Goal: Find contact information: Find contact information

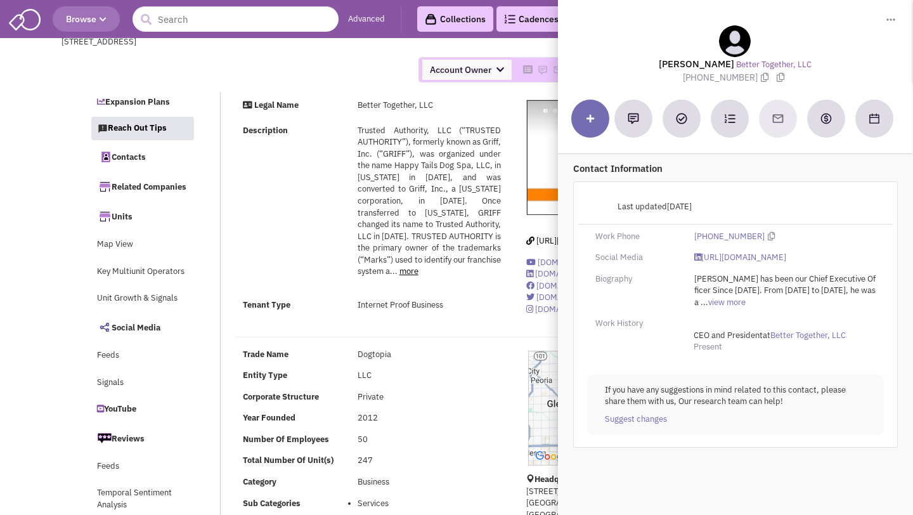
select select
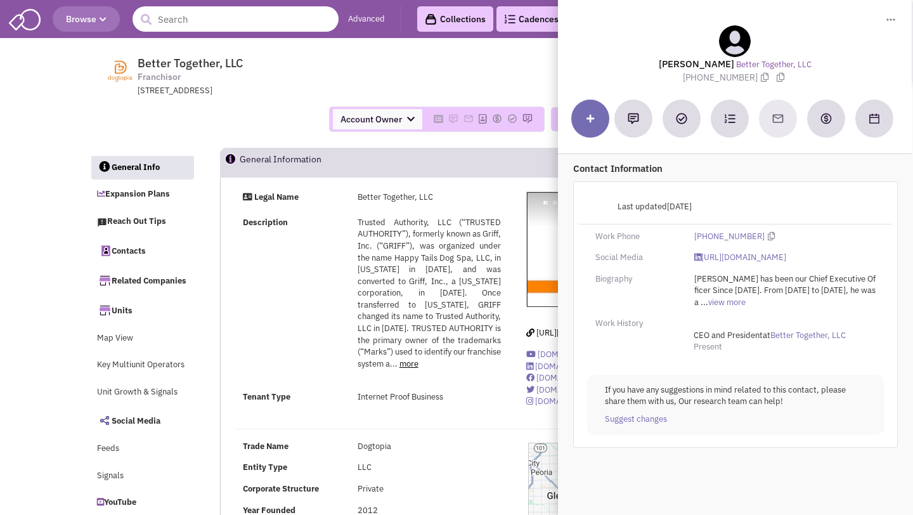
click at [243, 26] on input "text" at bounding box center [236, 18] width 206 height 25
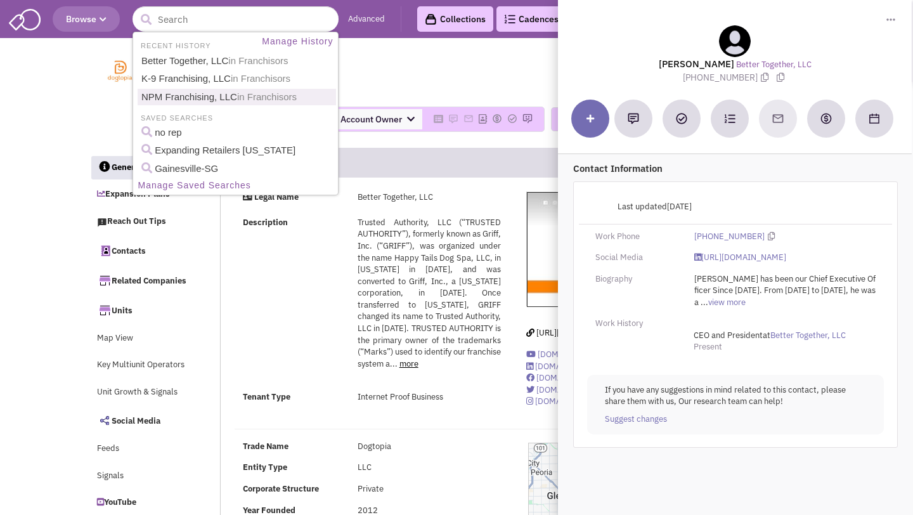
click at [91, 141] on div "Better Together, LLC Franchisor 6245 North 24th Parkway, Suite 210, Phoenix, AZ…" at bounding box center [456, 95] width 734 height 105
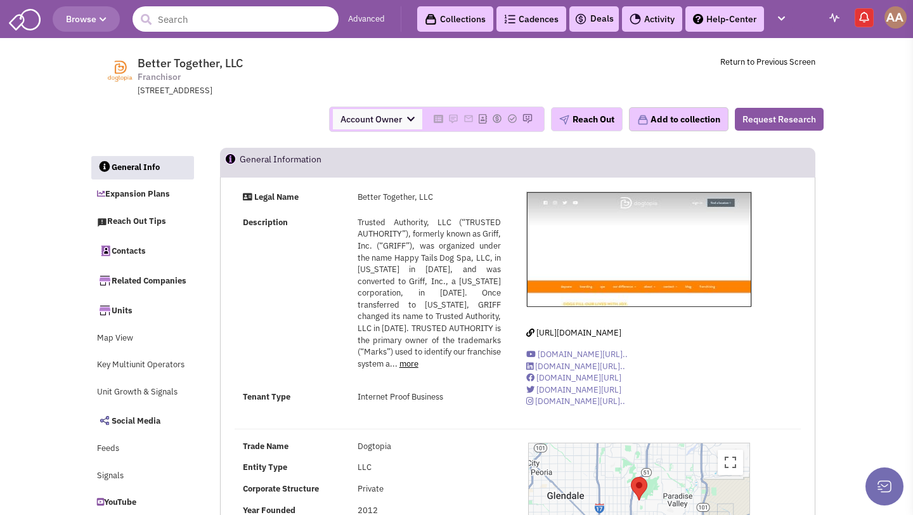
click at [224, 16] on input "text" at bounding box center [236, 18] width 206 height 25
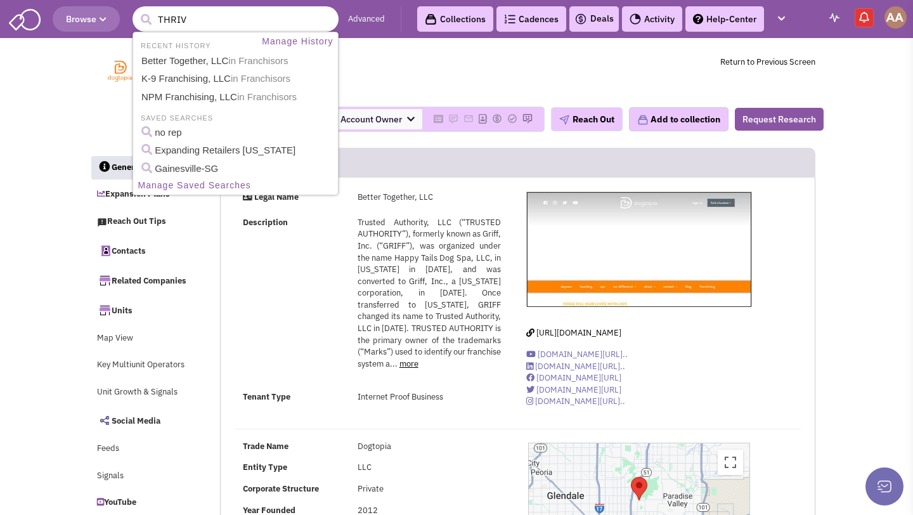
type input "THRIVE"
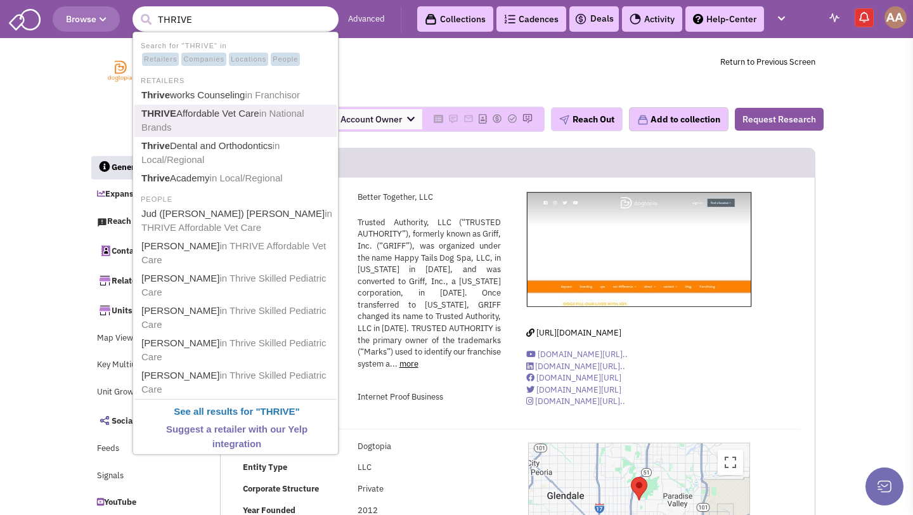
click at [214, 119] on link "THRIVE Affordable Vet Care in National Brands" at bounding box center [237, 120] width 198 height 31
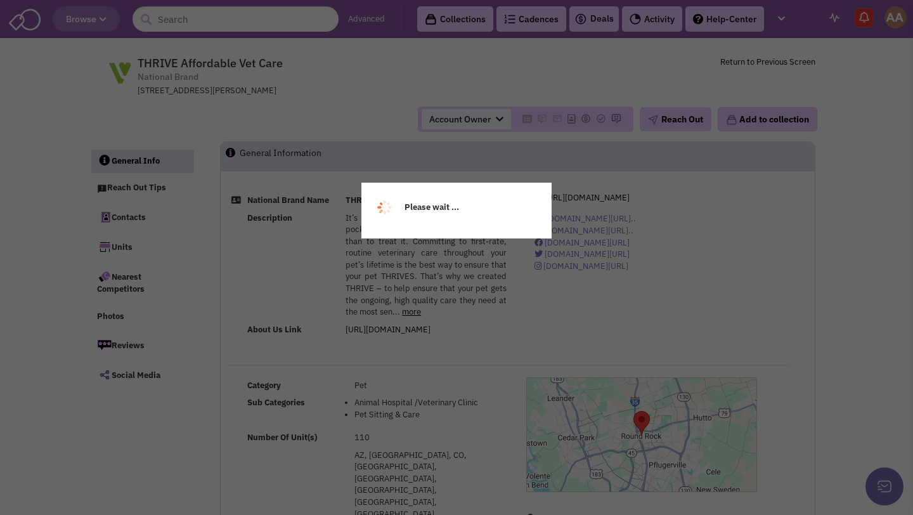
select select
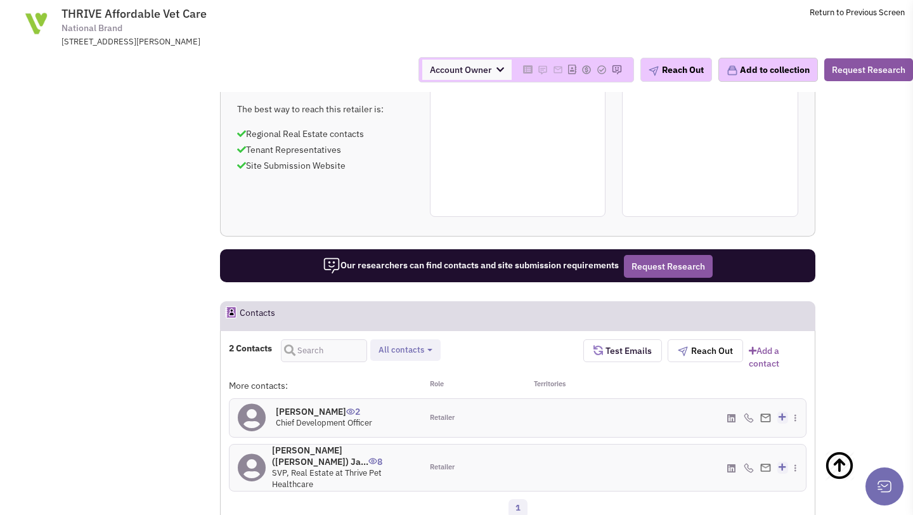
scroll to position [755, 0]
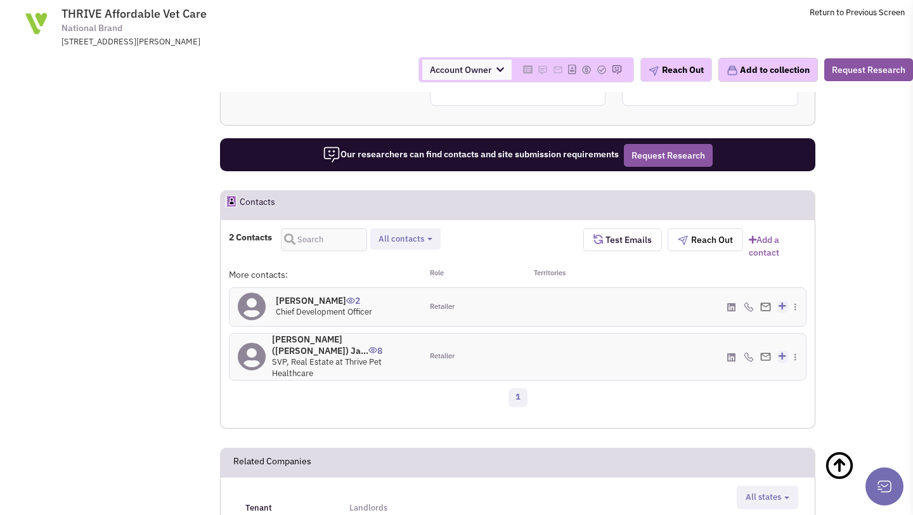
click at [325, 334] on h4 "Mr. Jud (Judson) Ja... 8" at bounding box center [342, 345] width 141 height 23
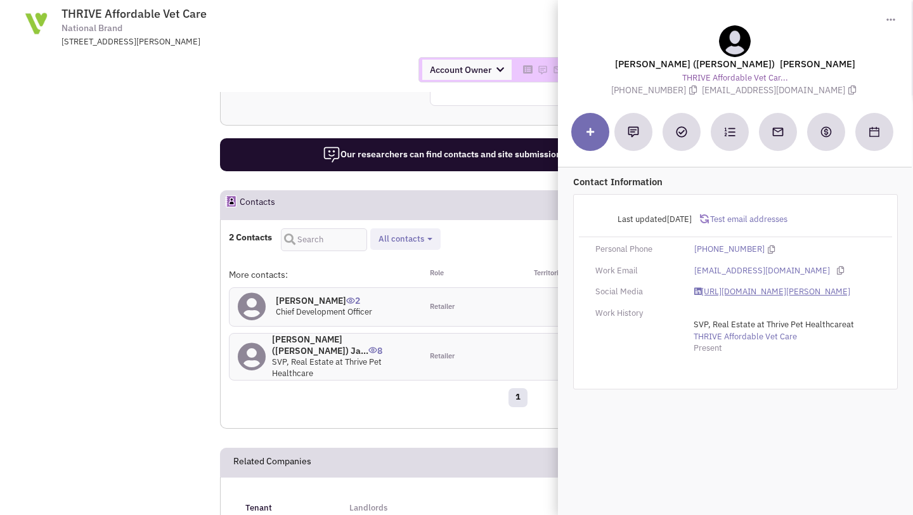
click at [725, 286] on link "https://www.linkedin.com/in/jud-jacobs-8a991133/" at bounding box center [772, 292] width 156 height 12
drag, startPoint x: 723, startPoint y: 78, endPoint x: 811, endPoint y: 79, distance: 88.1
click at [811, 84] on span "jjacobs@thrivevet.com" at bounding box center [780, 89] width 157 height 11
copy span "jjacobs@thrivevet.com"
click at [297, 295] on h4 "Michael Bland 2" at bounding box center [324, 300] width 96 height 11
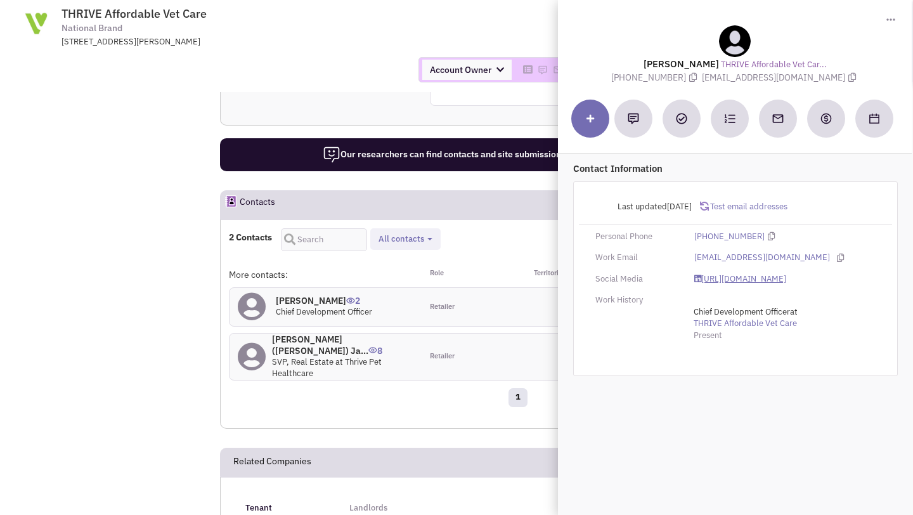
click at [732, 282] on link "https://www.linkedin.com/in/michael-bland-b3a305/" at bounding box center [740, 279] width 92 height 12
click at [359, 56] on div "Account Owner Account Owner [PERSON_NAME] [PERSON_NAME] [PERSON_NAME] [PERSON_N…" at bounding box center [457, 70] width 930 height 44
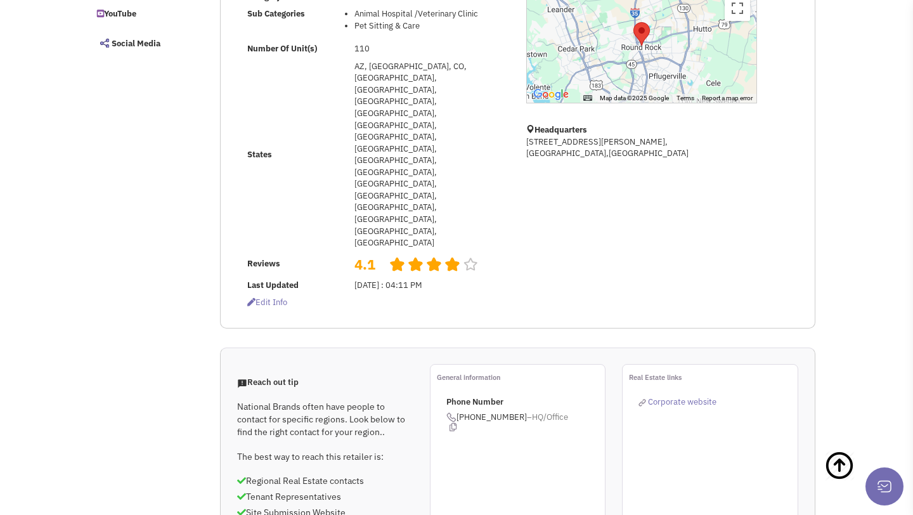
scroll to position [0, 0]
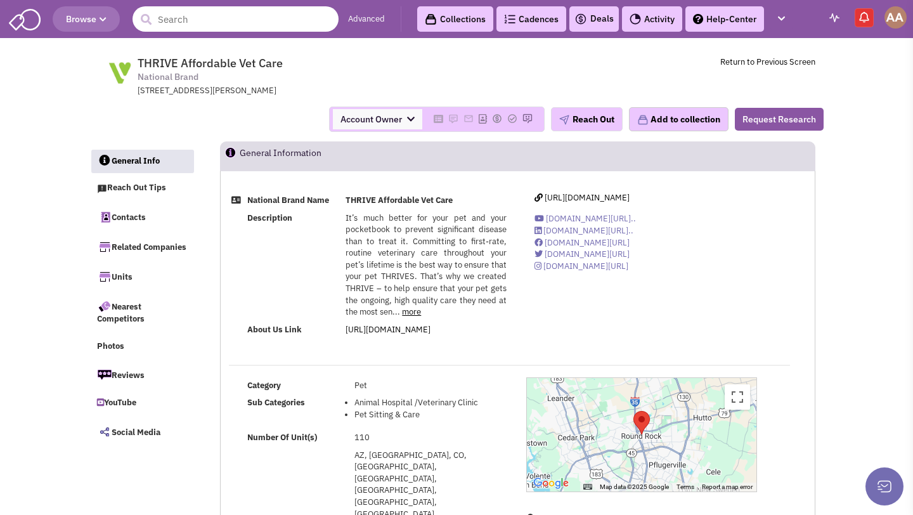
click at [274, 30] on input "text" at bounding box center [236, 18] width 206 height 25
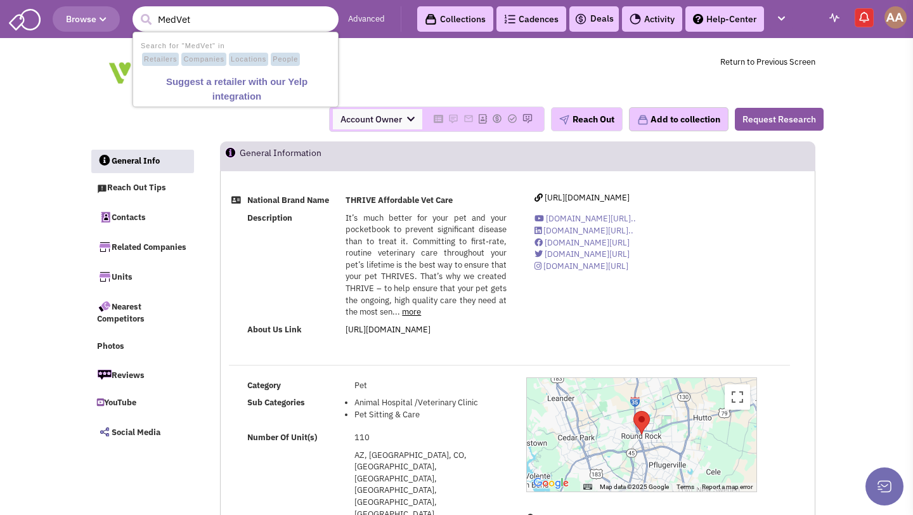
drag, startPoint x: 266, startPoint y: 22, endPoint x: 200, endPoint y: 22, distance: 65.9
click at [200, 22] on input "MedVet" at bounding box center [236, 18] width 206 height 25
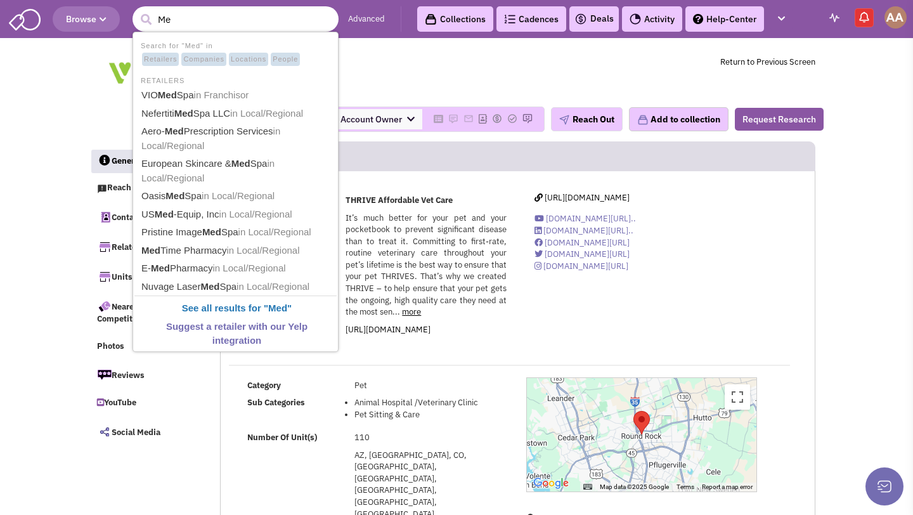
type input "M"
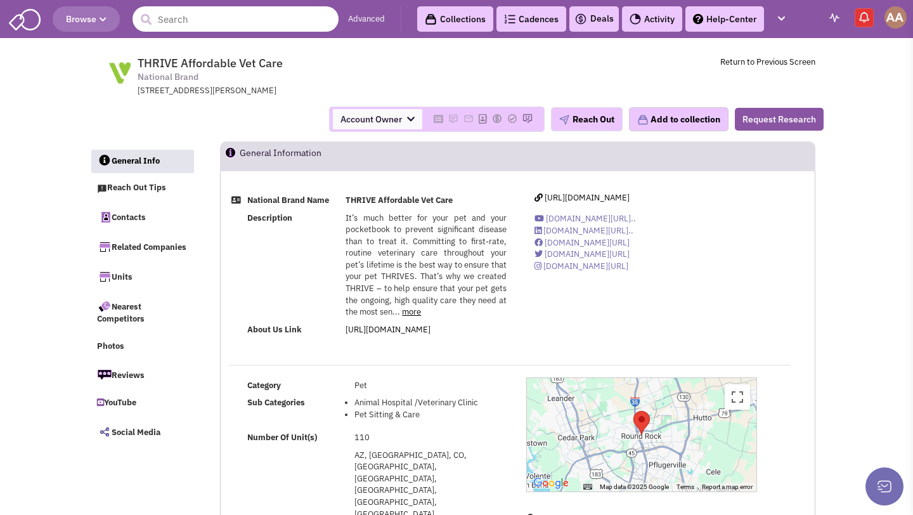
click at [238, 22] on input "text" at bounding box center [236, 18] width 206 height 25
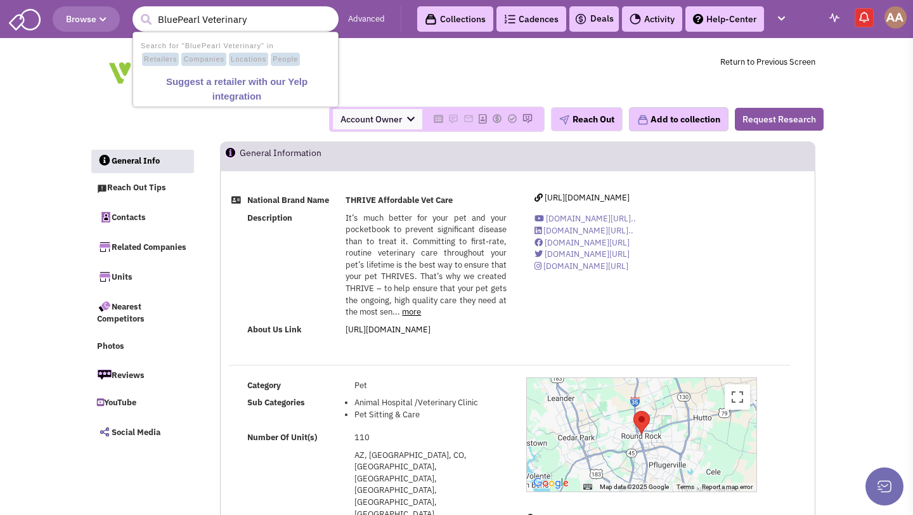
drag, startPoint x: 256, startPoint y: 27, endPoint x: 201, endPoint y: 23, distance: 55.3
click at [201, 24] on input "BluePearl Veterinary" at bounding box center [236, 18] width 206 height 25
type input "BluePearl"
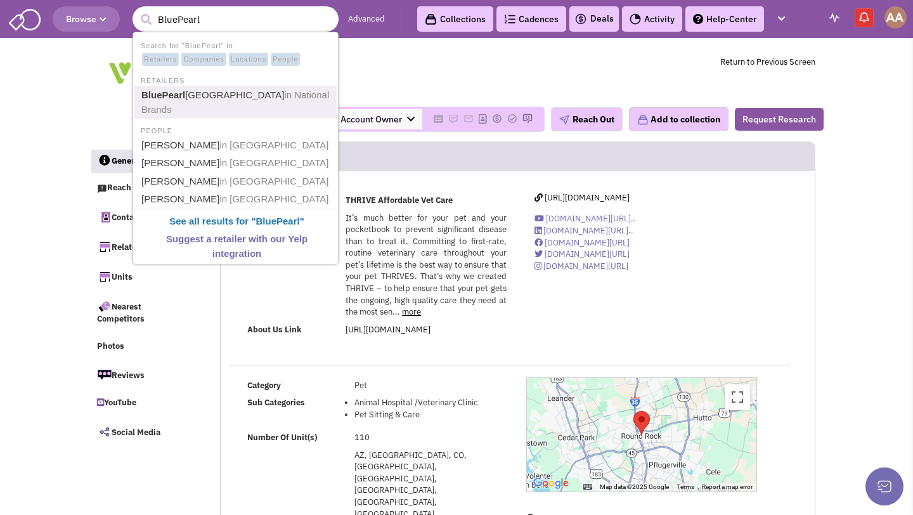
click at [206, 101] on link "BluePearl Pet Hospital in National Brands" at bounding box center [237, 102] width 198 height 31
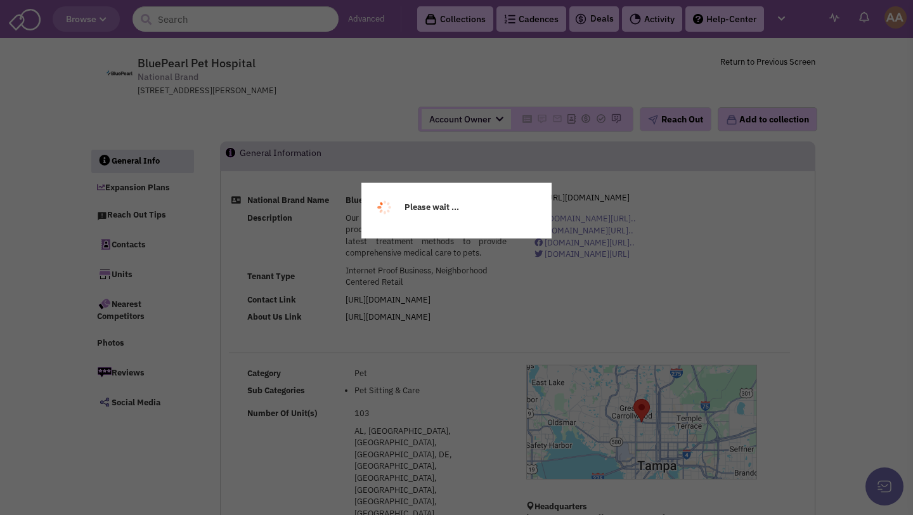
select select
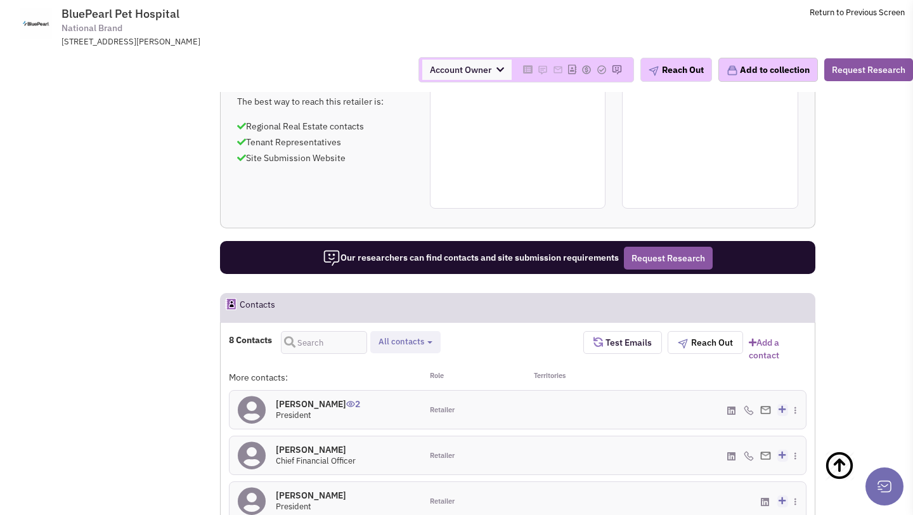
scroll to position [902, 0]
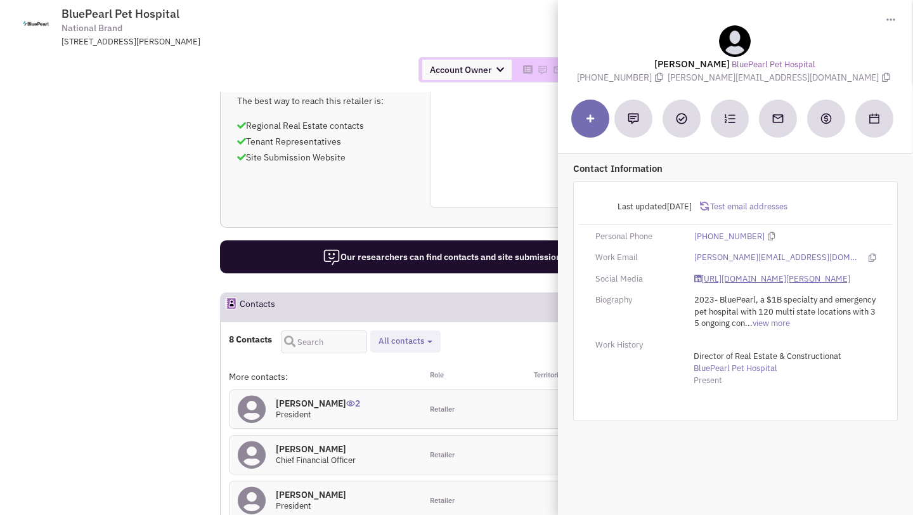
click at [757, 281] on link "https://www.linkedin.com/in/jeff-rikon/" at bounding box center [772, 279] width 156 height 12
drag, startPoint x: 712, startPoint y: 77, endPoint x: 822, endPoint y: 82, distance: 109.8
click at [822, 82] on span "jeff.rikon@bluepearlvet.com" at bounding box center [780, 77] width 225 height 11
copy span "jeff.rikon@bluepearlvet.com"
click at [351, 67] on div "Account Owner Account Owner Abe Arteaga Armando Delgado Cody Johnson Erik K. Fu…" at bounding box center [457, 69] width 930 height 25
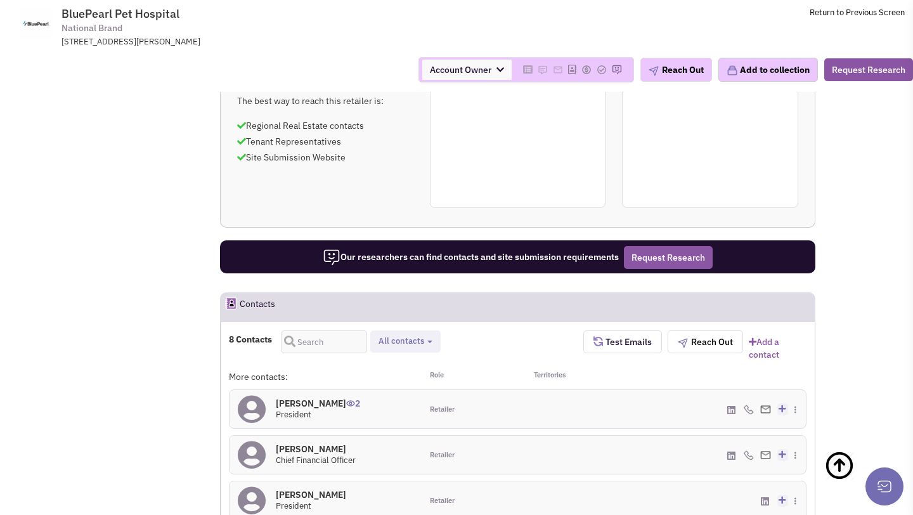
click at [311, 398] on h4 "Nicholas R Nelson 2" at bounding box center [318, 403] width 84 height 11
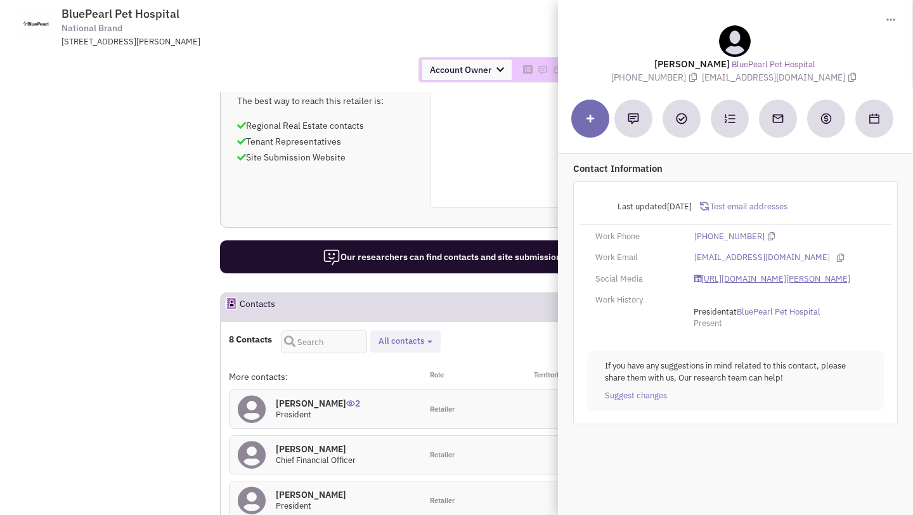
click at [708, 278] on link "https://www.linkedin.com/in/nicholas-nelson-dvm-mba/" at bounding box center [772, 279] width 156 height 12
drag, startPoint x: 721, startPoint y: 77, endPoint x: 814, endPoint y: 77, distance: 93.2
click at [814, 77] on div "Nicholas R Nelson BluePearl Pet Hospital (804) 716-4800 info@bluepearlvet.com" at bounding box center [734, 54] width 341 height 58
copy span "info@bluepearlvet.com"
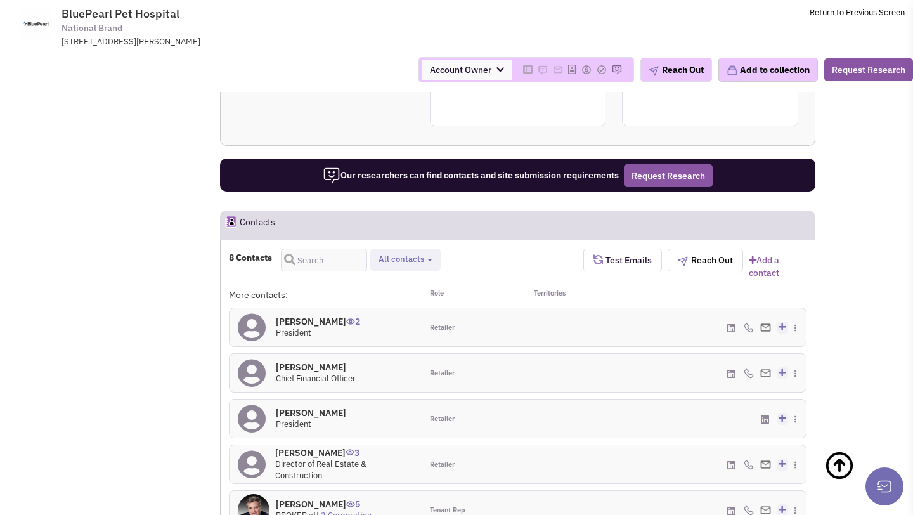
scroll to position [985, 0]
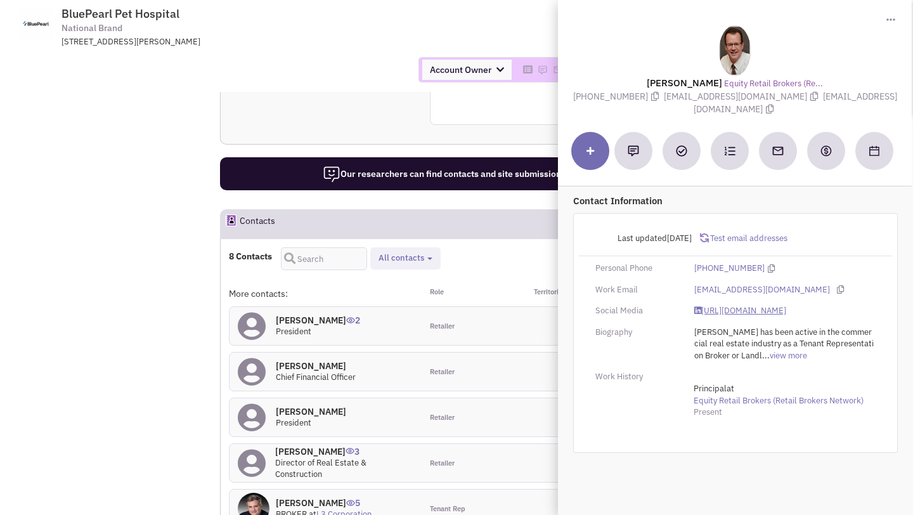
click at [734, 306] on link "https://www.linkedin.com/in/robsamtmann/" at bounding box center [740, 311] width 92 height 12
drag, startPoint x: 694, startPoint y: 95, endPoint x: 840, endPoint y: 95, distance: 146.5
click at [823, 95] on span "rsamtmann@equityretailbrokers.com" at bounding box center [743, 96] width 159 height 11
copy span "rsamtmann@equityretailbrokers.com"
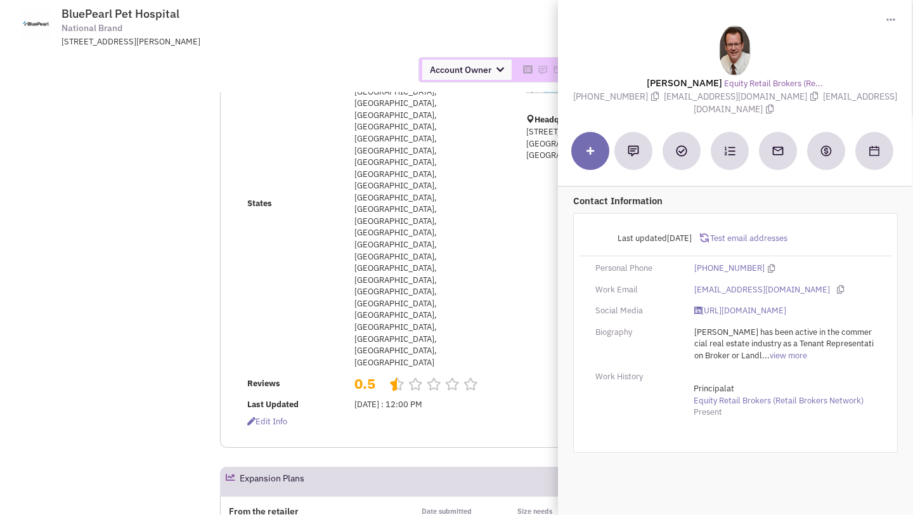
scroll to position [0, 0]
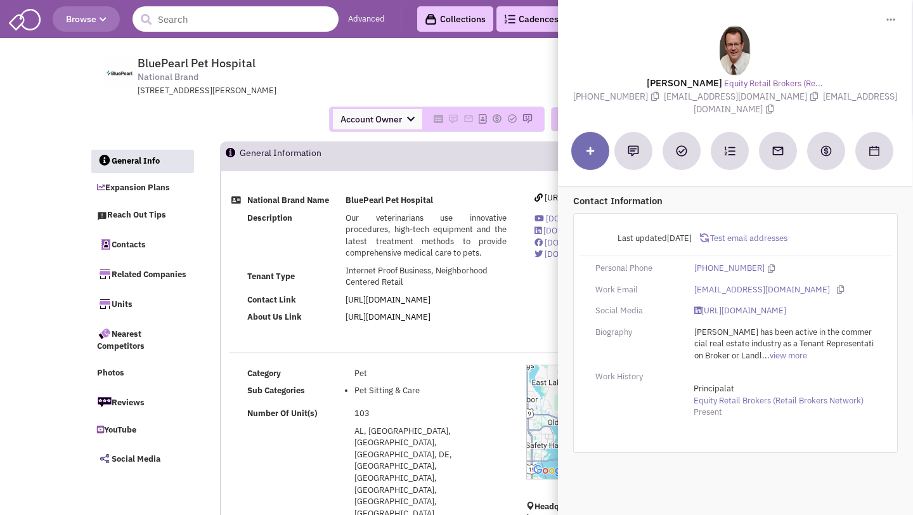
click at [249, 22] on input "text" at bounding box center [236, 18] width 206 height 25
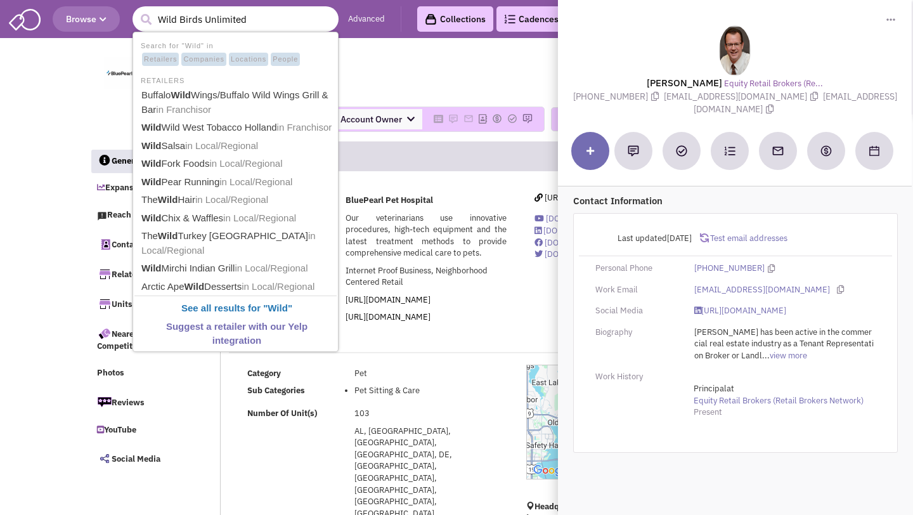
type input "Wild Birds Unlimited"
click at [136, 10] on button "submit" at bounding box center [145, 19] width 19 height 19
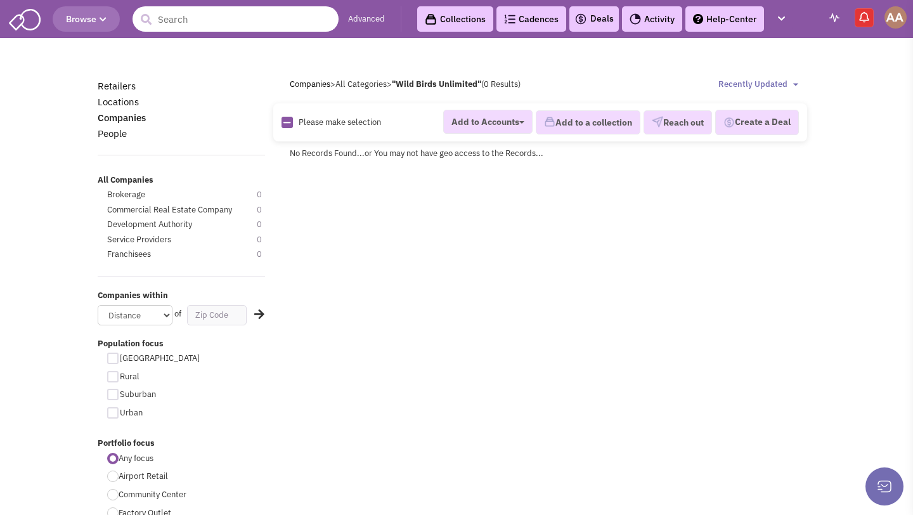
click at [236, 21] on input "text" at bounding box center [236, 18] width 206 height 25
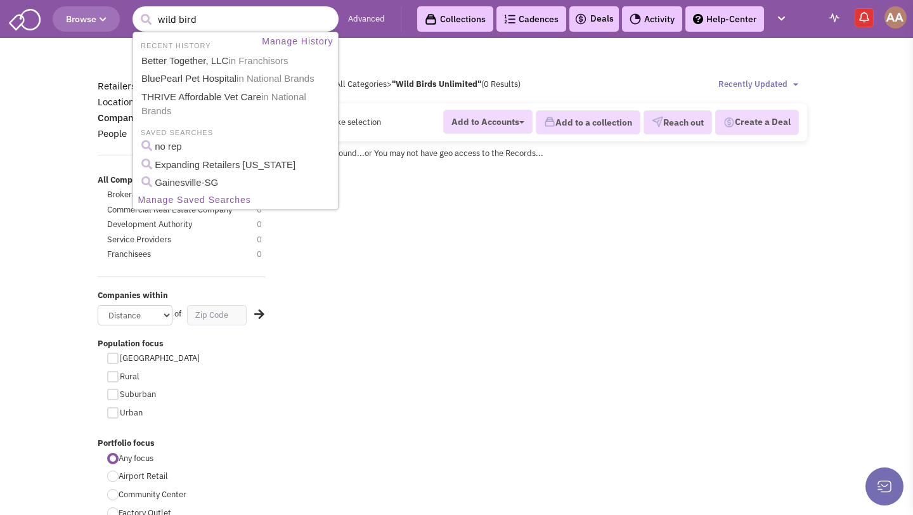
type input "wild birds"
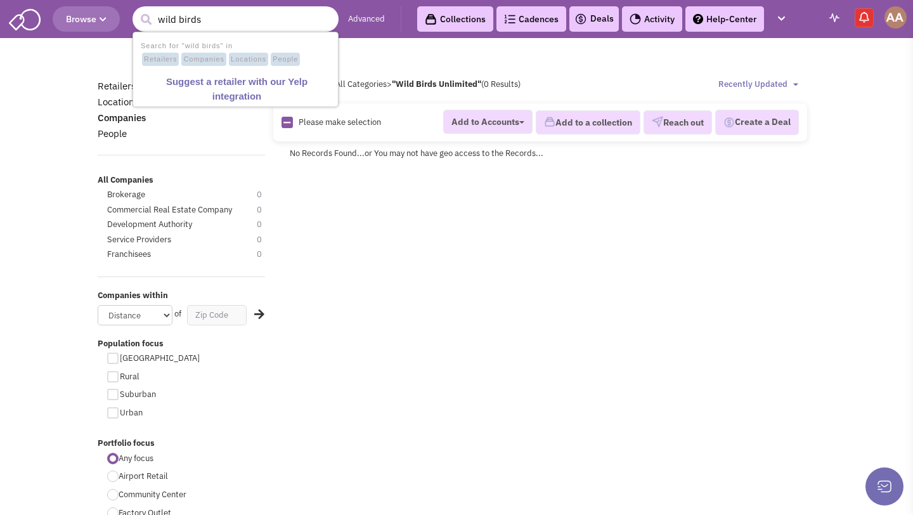
drag, startPoint x: 223, startPoint y: 25, endPoint x: 145, endPoint y: 22, distance: 78.1
click at [145, 22] on form "1 result is available, use up and down arrow keys to navigate. wild birds" at bounding box center [236, 18] width 206 height 25
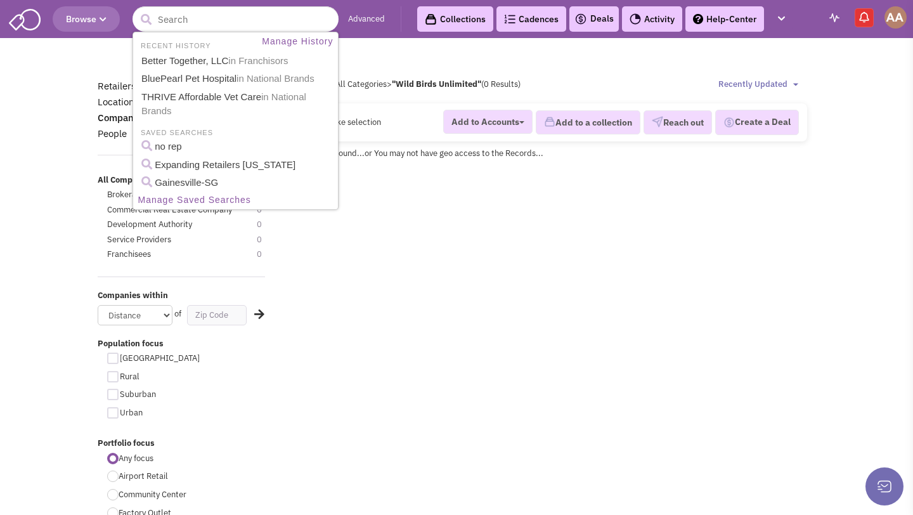
click at [373, 44] on div "Please wait ... Please wait ..." at bounding box center [456, 49] width 734 height 13
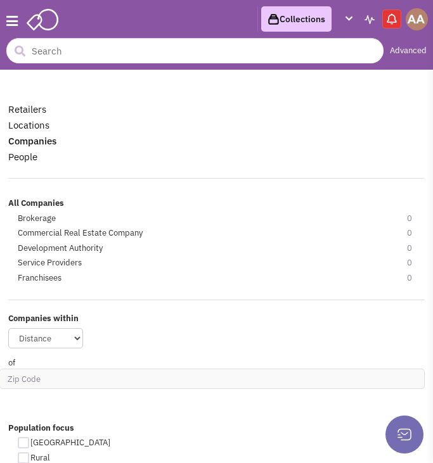
click at [248, 115] on li "Retailers" at bounding box center [216, 109] width 417 height 15
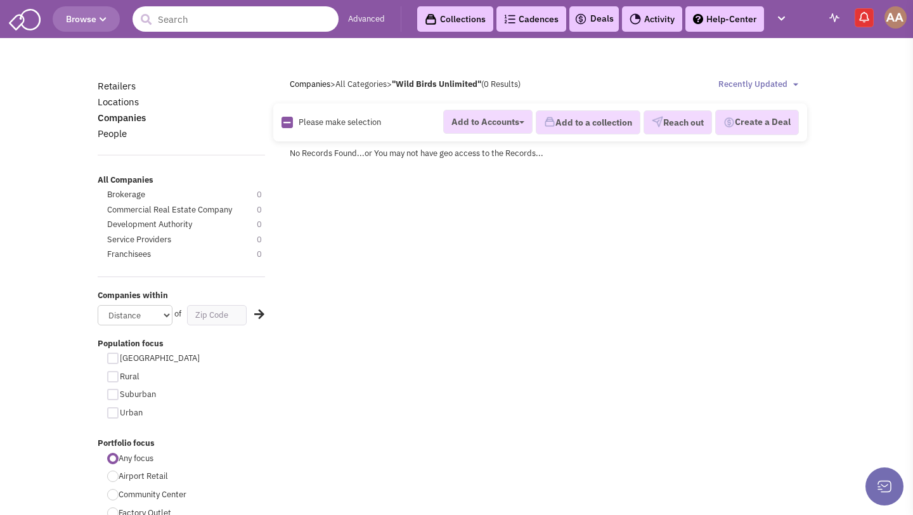
click at [300, 23] on input "text" at bounding box center [236, 18] width 206 height 25
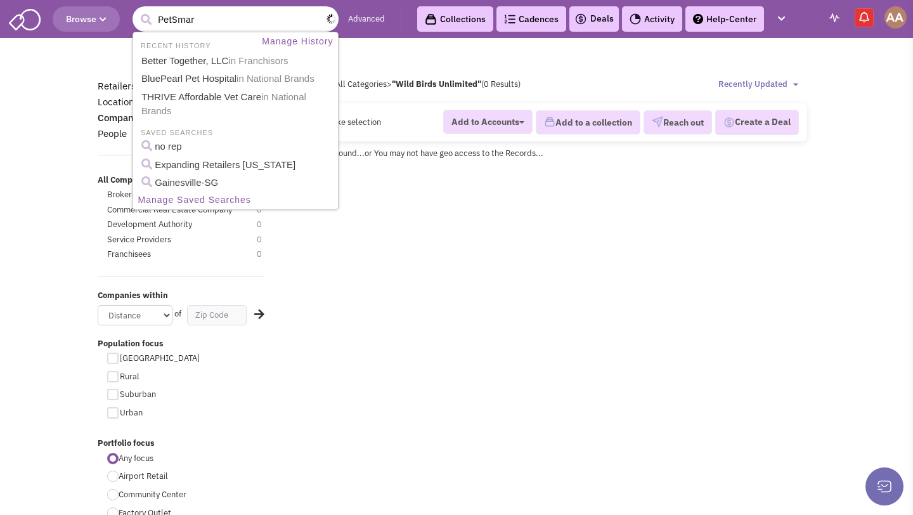
type input "PetSmart"
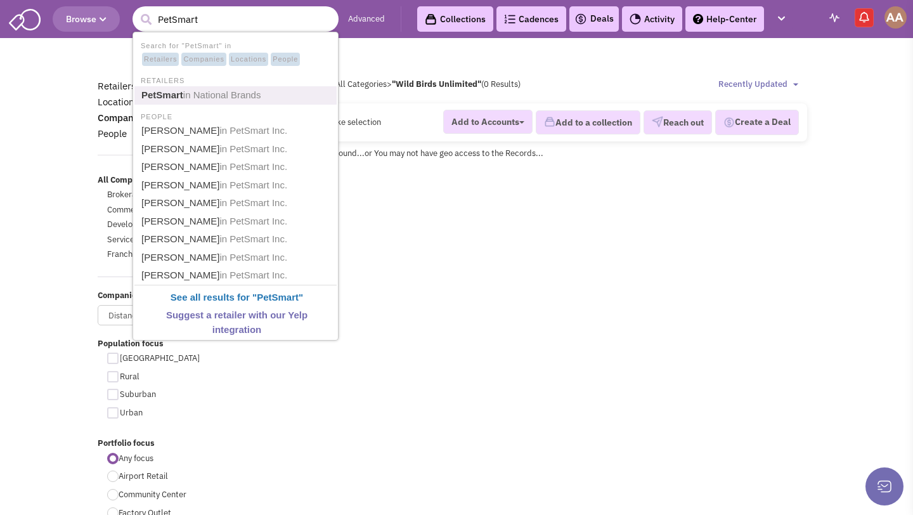
click at [247, 94] on span "in National Brands" at bounding box center [222, 94] width 78 height 11
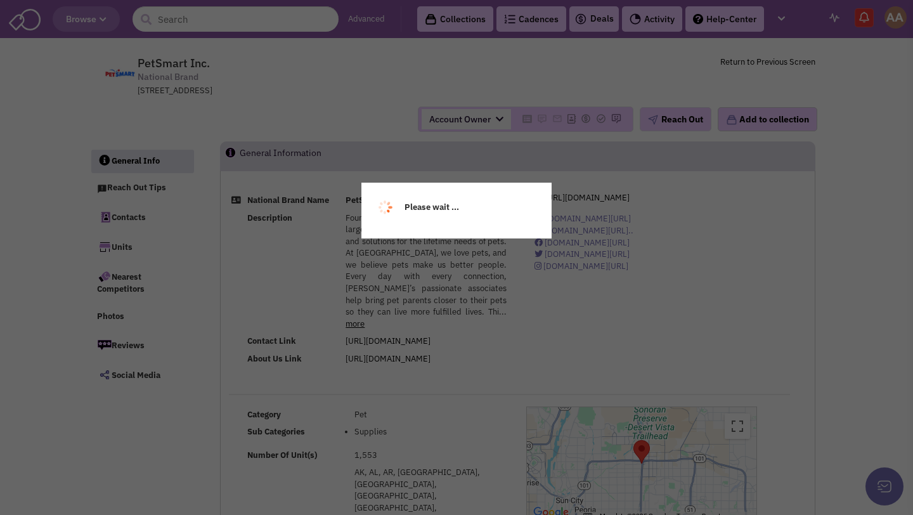
select select
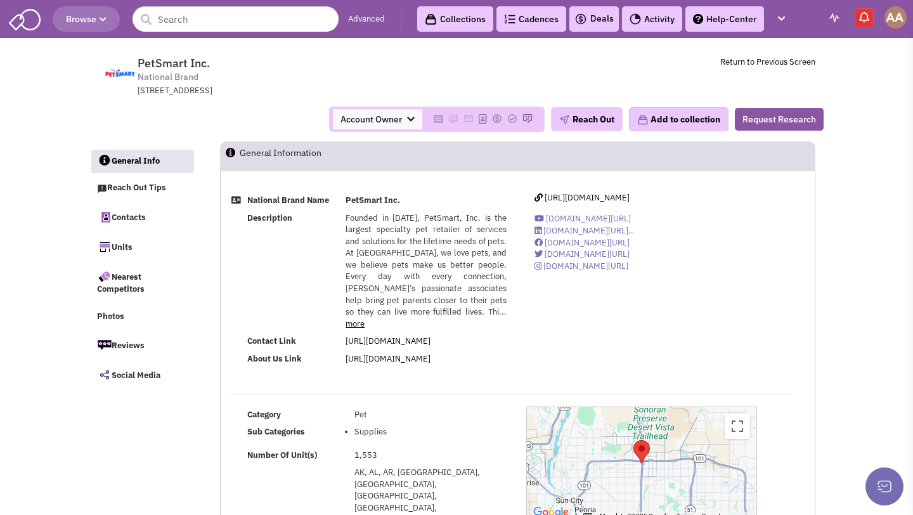
select select
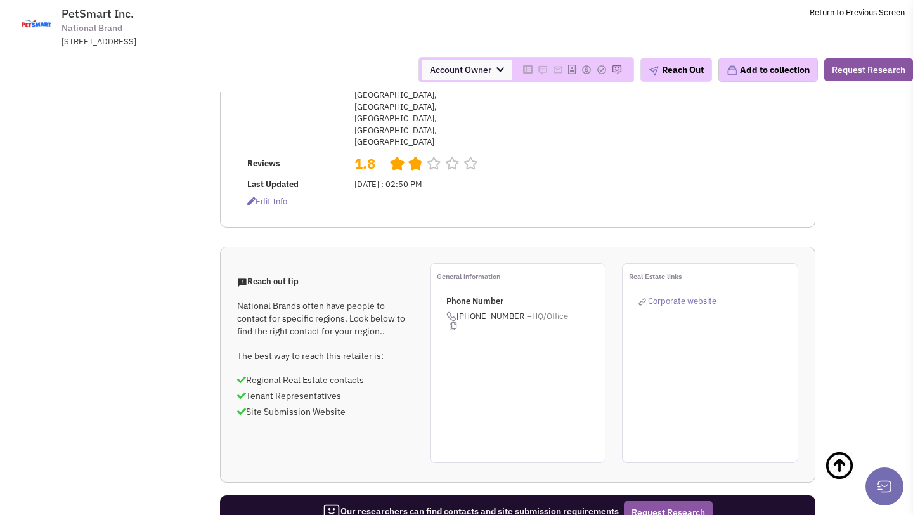
scroll to position [804, 0]
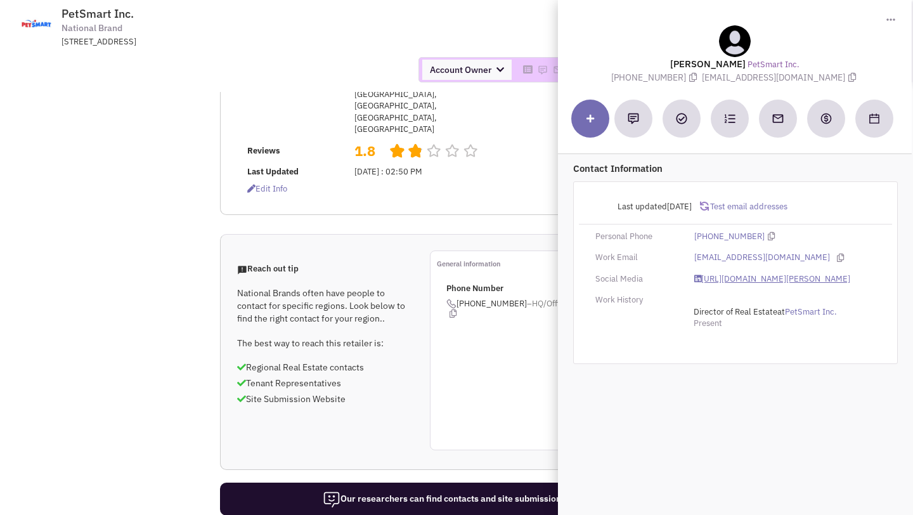
click at [732, 275] on link "https://www.linkedin.com/in/mary-horton-748a8822/" at bounding box center [772, 279] width 156 height 12
drag, startPoint x: 720, startPoint y: 76, endPoint x: 814, endPoint y: 75, distance: 94.5
click at [814, 75] on span "mhorton@petsmart.com" at bounding box center [780, 77] width 157 height 11
copy span "mhorton@petsmart.com"
click at [398, 59] on div "Account Owner Account Owner [PERSON_NAME] [PERSON_NAME] [PERSON_NAME] [PERSON_N…" at bounding box center [457, 69] width 930 height 25
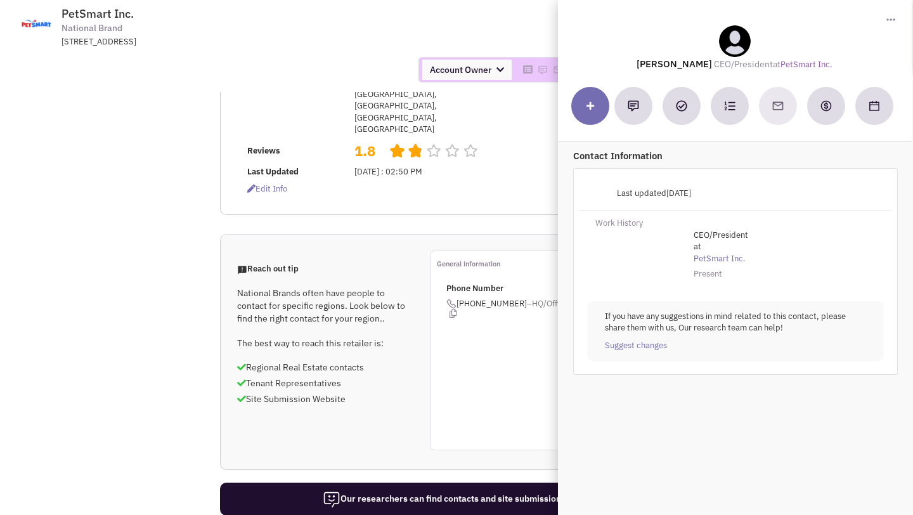
click at [306, 74] on div "Account Owner Account Owner [PERSON_NAME] [PERSON_NAME] [PERSON_NAME] [PERSON_N…" at bounding box center [457, 69] width 930 height 25
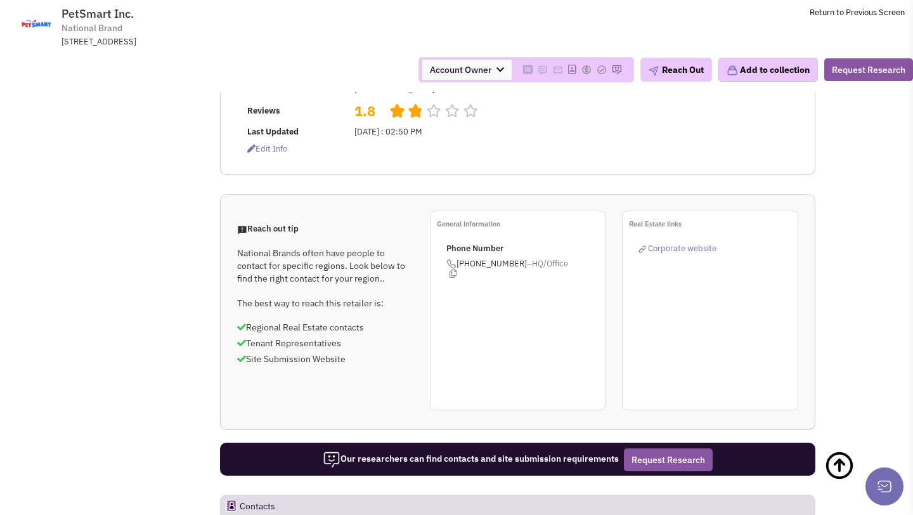
scroll to position [924, 0]
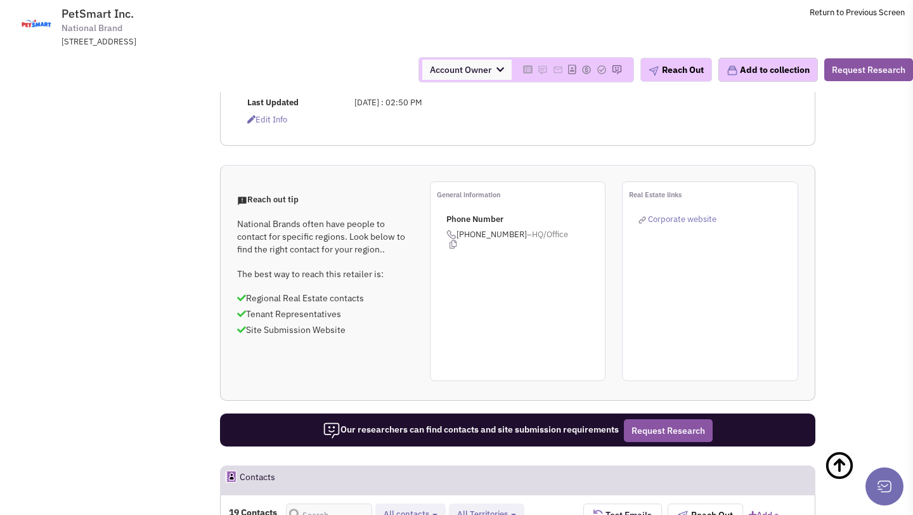
scroll to position [874, 0]
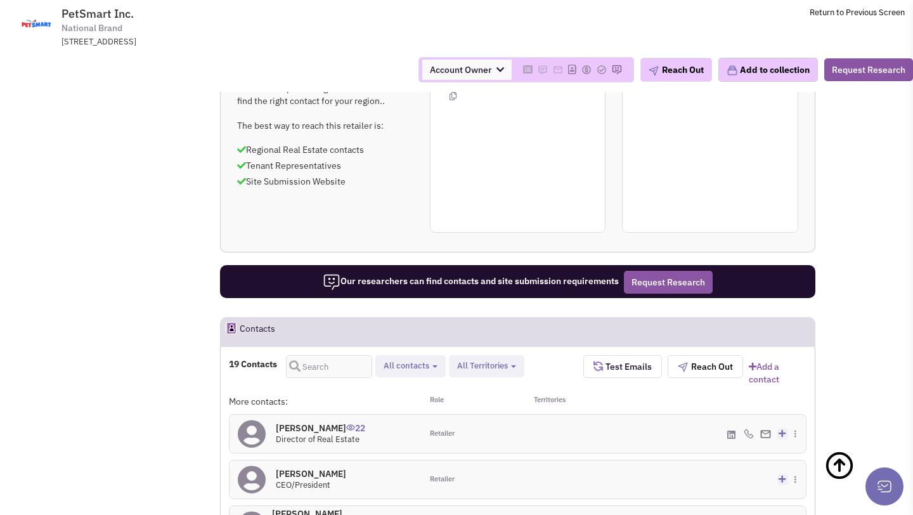
scroll to position [1004, 0]
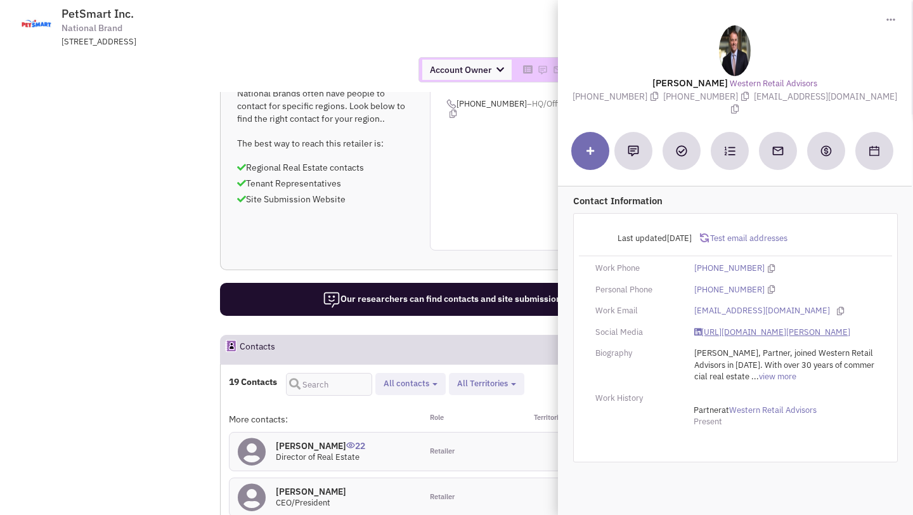
click at [718, 327] on link "https://www.linkedin.com/in/chris-stamets-55a6436" at bounding box center [772, 333] width 156 height 12
drag, startPoint x: 761, startPoint y: 93, endPoint x: 857, endPoint y: 93, distance: 95.7
click at [857, 93] on div "Mr. Chris Stamets Western Retail Advisors (602) 778-3748 (602) 778-3747 cstamet…" at bounding box center [734, 70] width 341 height 91
copy span "cstamets@w-retail.com"
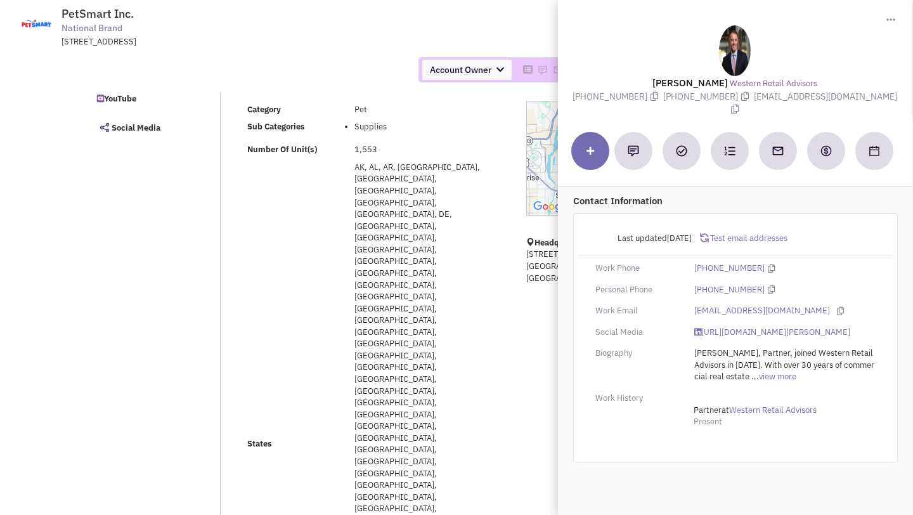
scroll to position [0, 0]
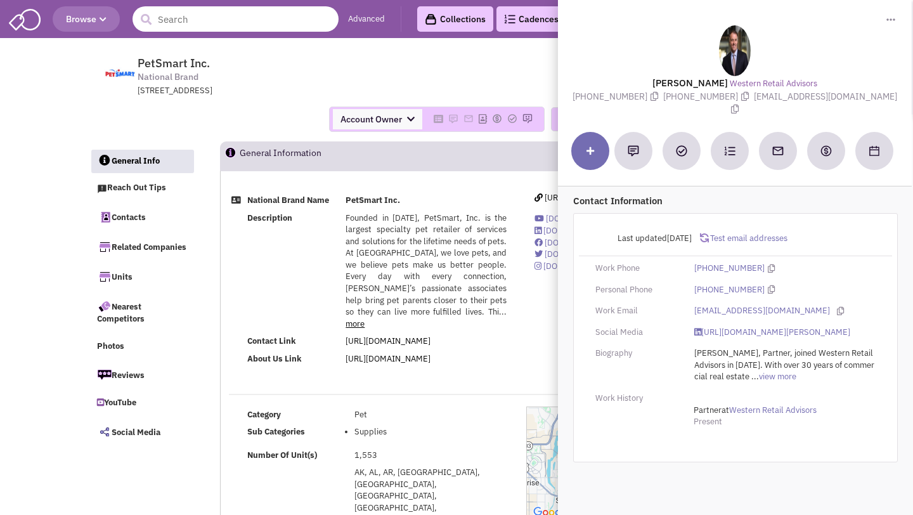
click at [254, 26] on input "text" at bounding box center [236, 18] width 206 height 25
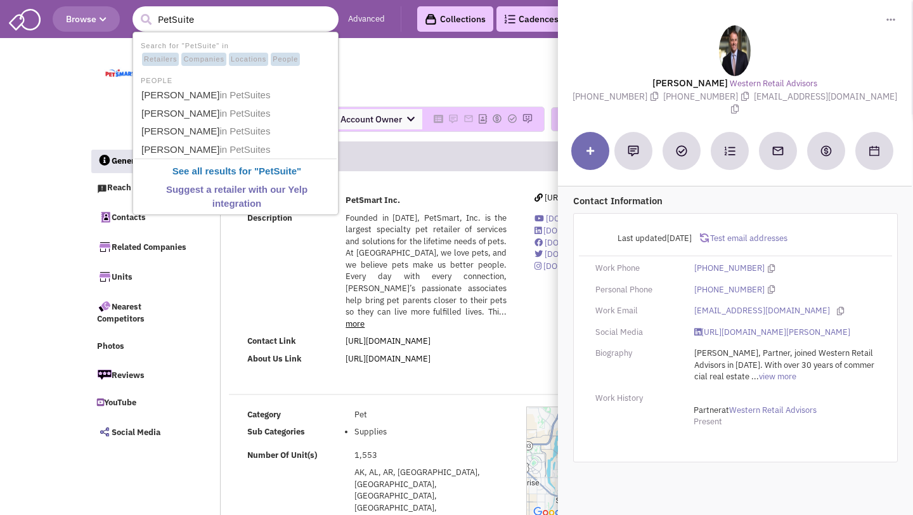
type input "PetSuites"
click at [190, 99] on link "Anna Wheeler in PetSuites" at bounding box center [237, 95] width 198 height 17
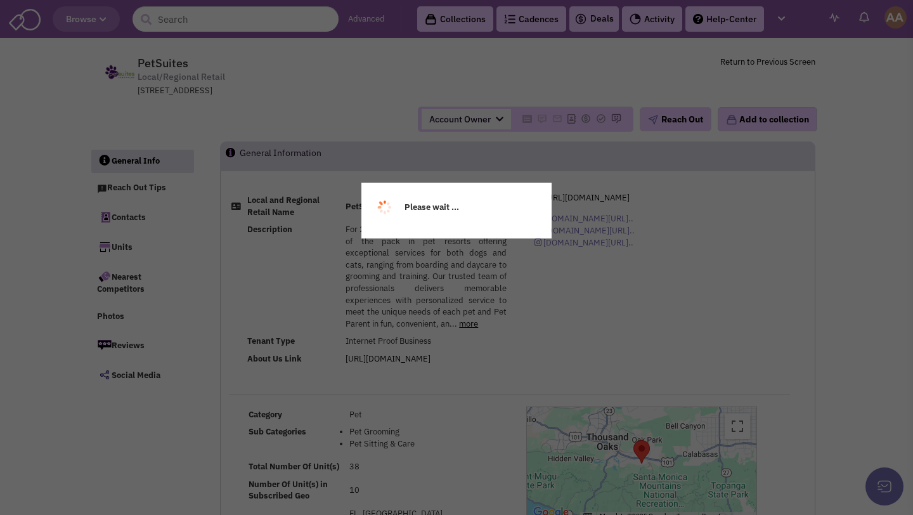
select select
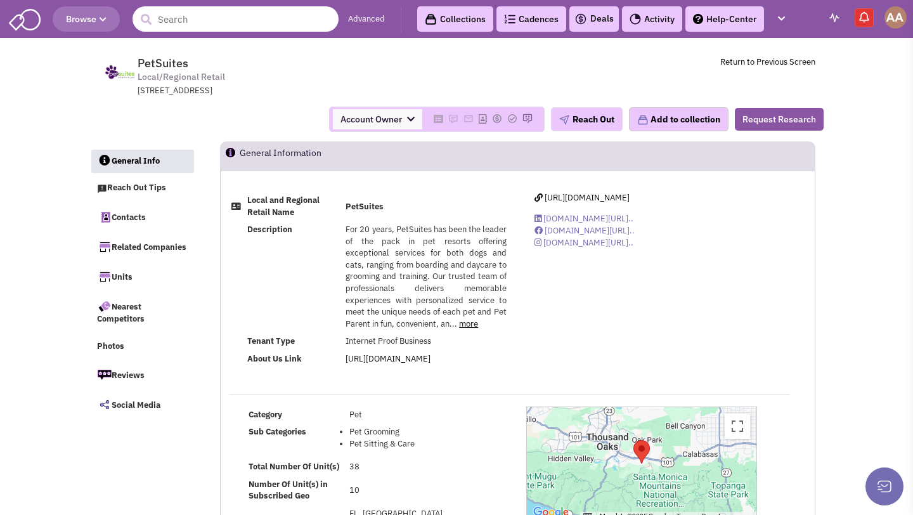
click at [311, 8] on input "text" at bounding box center [236, 18] width 206 height 25
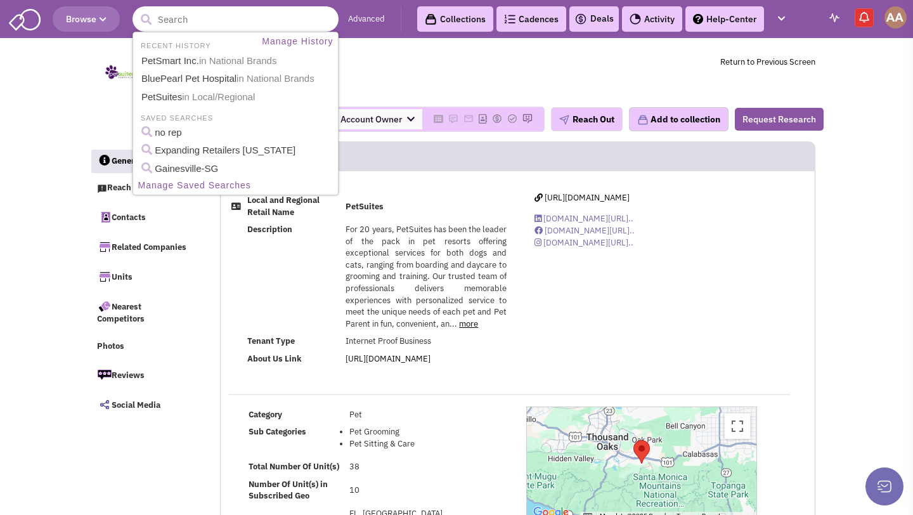
type input "j"
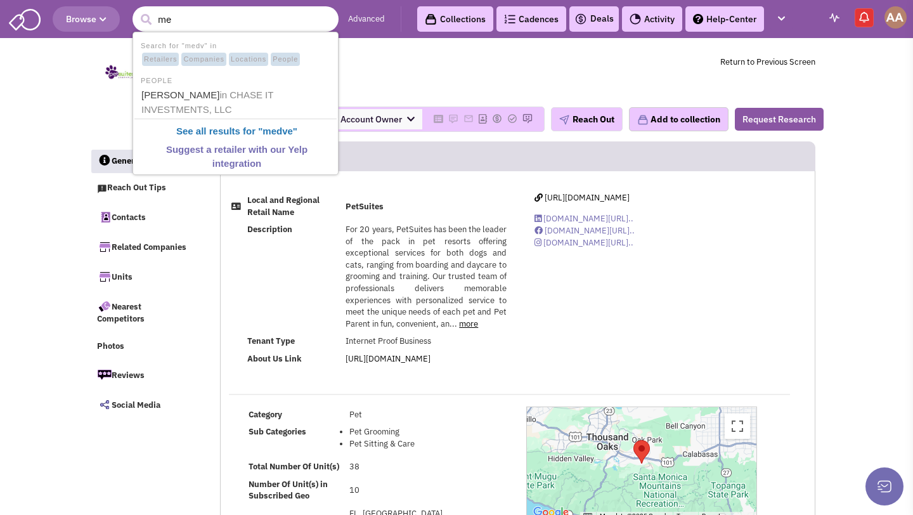
type input "m"
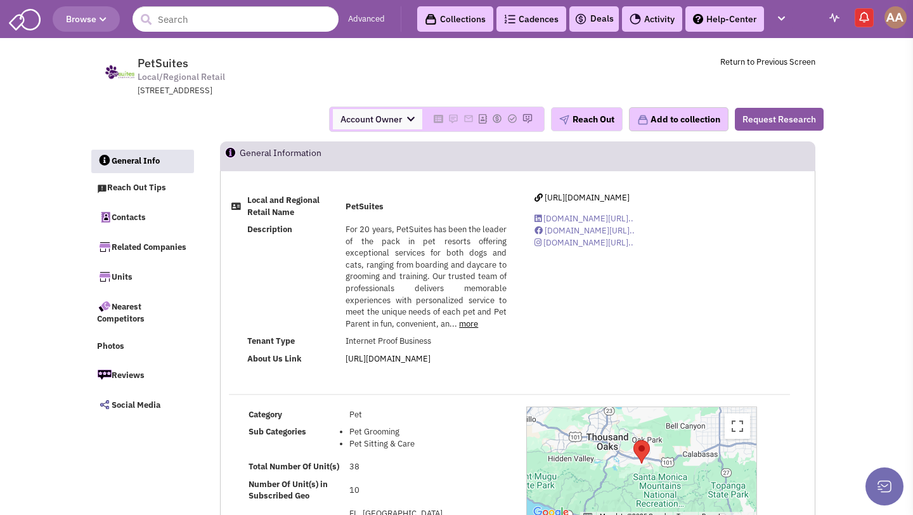
click at [352, 60] on span "PetSuites Local/Regional Retail [STREET_ADDRESS]" at bounding box center [310, 76] width 318 height 41
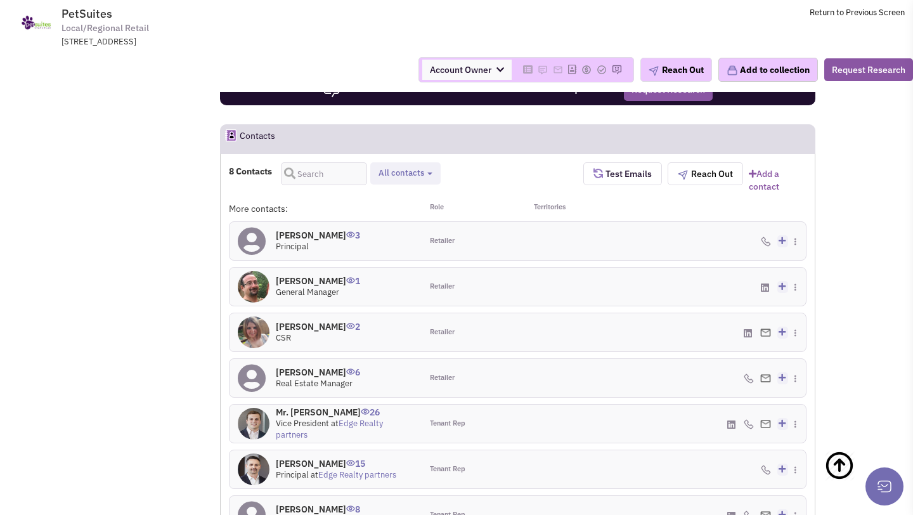
scroll to position [808, 0]
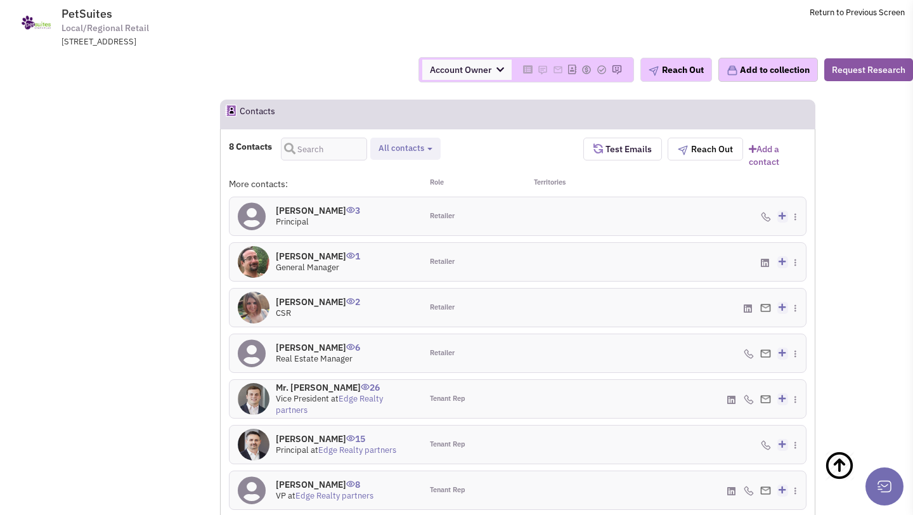
click at [306, 342] on h4 "[PERSON_NAME] 6" at bounding box center [318, 347] width 84 height 11
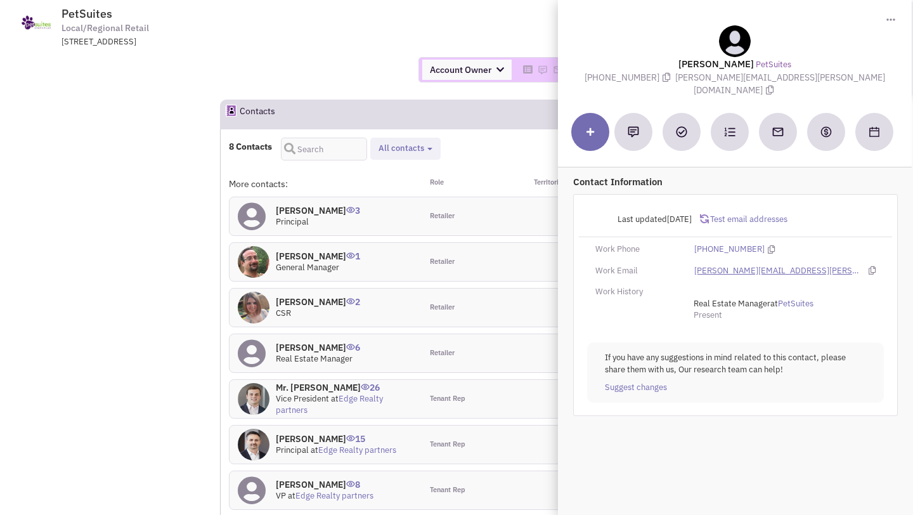
click at [767, 265] on link "[PERSON_NAME][EMAIL_ADDRESS][PERSON_NAME][DOMAIN_NAME]" at bounding box center [777, 271] width 167 height 12
drag, startPoint x: 689, startPoint y: 77, endPoint x: 846, endPoint y: 74, distance: 157.9
click at [846, 74] on span "[PERSON_NAME][EMAIL_ADDRESS][PERSON_NAME][DOMAIN_NAME]" at bounding box center [780, 84] width 210 height 25
copy span "[PERSON_NAME][EMAIL_ADDRESS][PERSON_NAME][DOMAIN_NAME]"
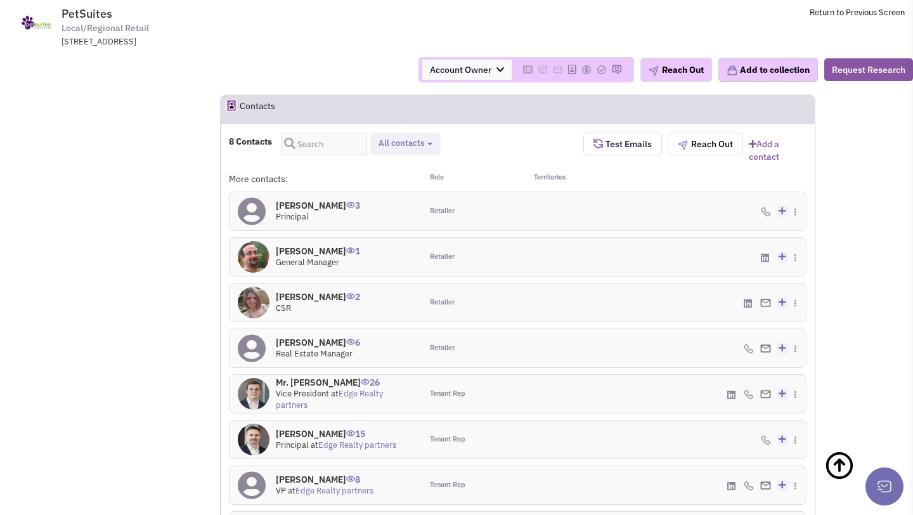
scroll to position [814, 0]
click at [316, 376] on h4 "Mr. [PERSON_NAME] 26" at bounding box center [345, 381] width 138 height 11
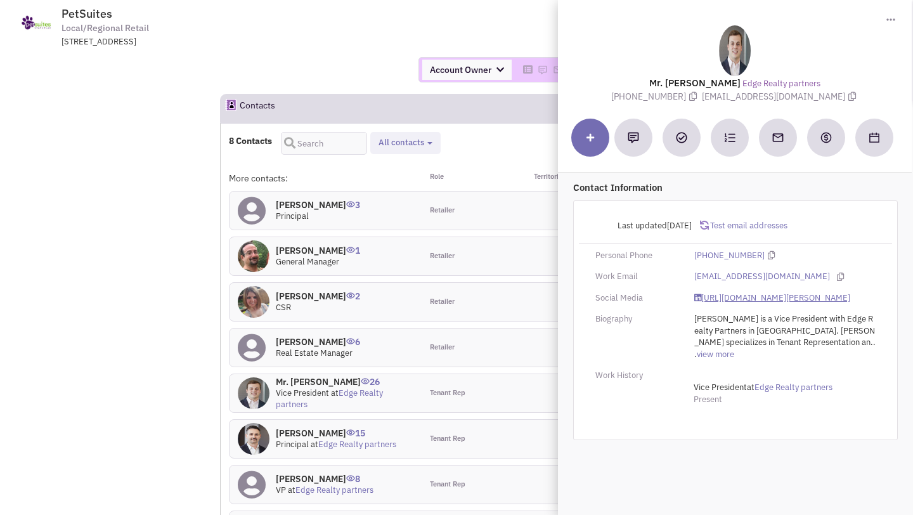
click at [756, 295] on link "[URL][DOMAIN_NAME][PERSON_NAME]" at bounding box center [772, 298] width 156 height 12
